Goal: Information Seeking & Learning: Learn about a topic

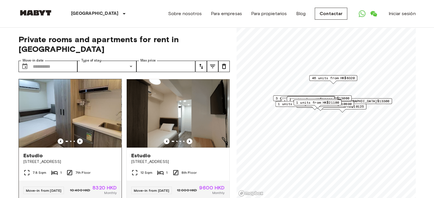
scroll to position [29, 0]
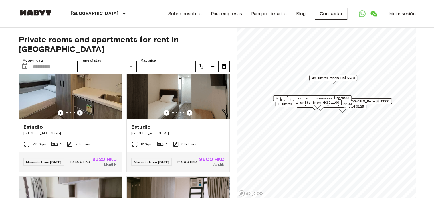
click at [79, 112] on icon "Previous image" at bounding box center [79, 113] width 1 height 2
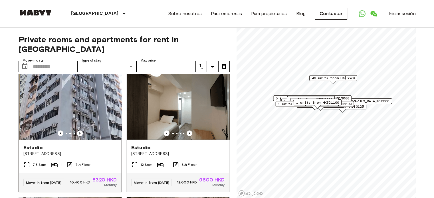
scroll to position [0, 0]
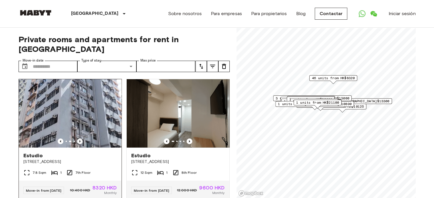
click at [79, 139] on icon "Previous image" at bounding box center [80, 142] width 6 height 6
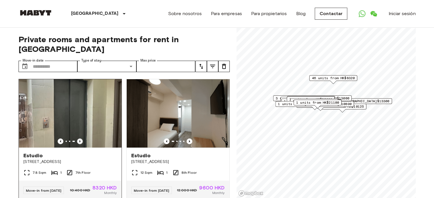
click at [79, 139] on icon "Previous image" at bounding box center [80, 142] width 6 height 6
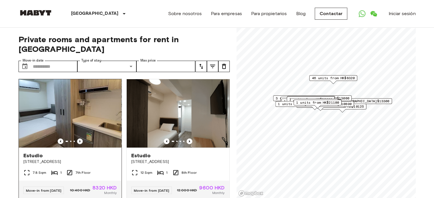
click at [79, 139] on icon "Previous image" at bounding box center [80, 142] width 6 height 6
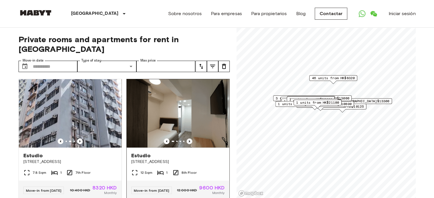
click at [186, 139] on icon "Previous image" at bounding box center [189, 142] width 6 height 6
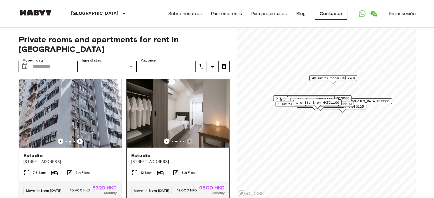
click at [186, 139] on icon "Previous image" at bounding box center [189, 142] width 6 height 6
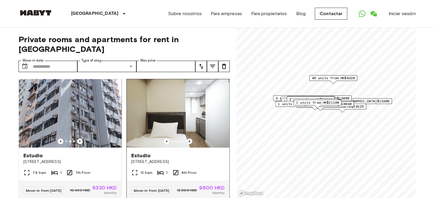
click at [186, 139] on icon "Previous image" at bounding box center [189, 142] width 6 height 6
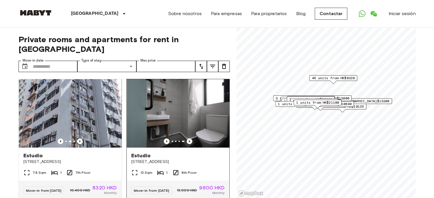
click at [186, 139] on icon "Previous image" at bounding box center [189, 142] width 6 height 6
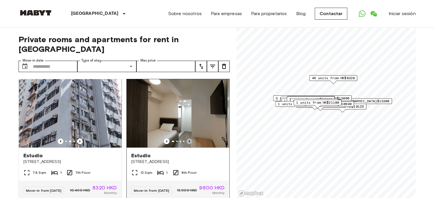
click at [186, 139] on icon "Previous image" at bounding box center [189, 142] width 6 height 6
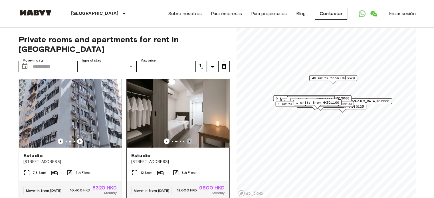
click at [186, 139] on icon "Previous image" at bounding box center [189, 142] width 6 height 6
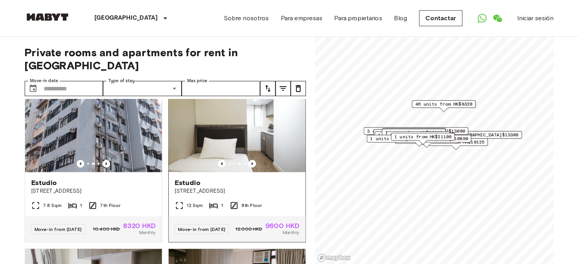
scroll to position [29, 0]
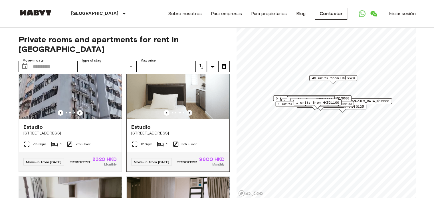
click at [186, 110] on icon "Previous image" at bounding box center [189, 113] width 6 height 6
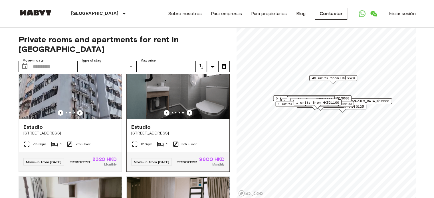
click at [157, 131] on span "[STREET_ADDRESS]" at bounding box center [178, 134] width 94 height 6
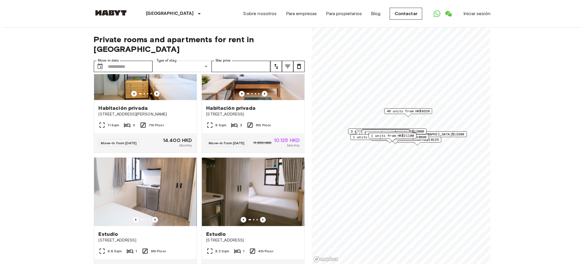
scroll to position [1764, 0]
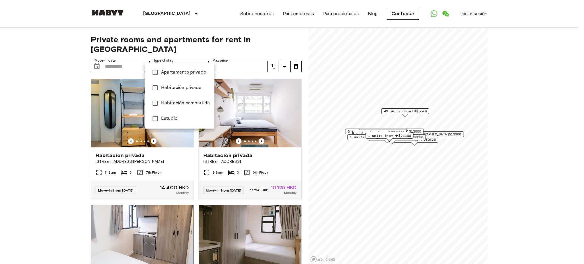
click at [169, 117] on span "Estudio" at bounding box center [185, 118] width 49 height 7
type input "******"
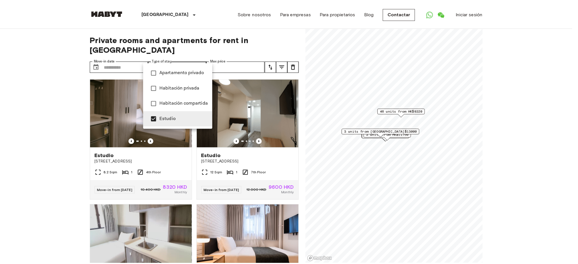
scroll to position [1631, 0]
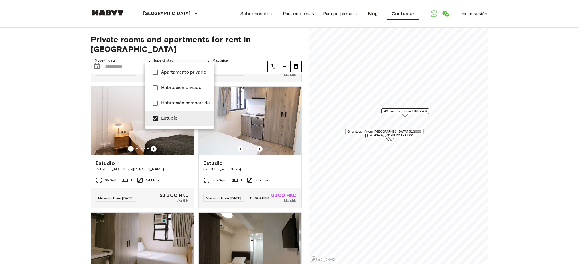
click at [60, 99] on div at bounding box center [292, 132] width 584 height 264
